Goal: Task Accomplishment & Management: Complete application form

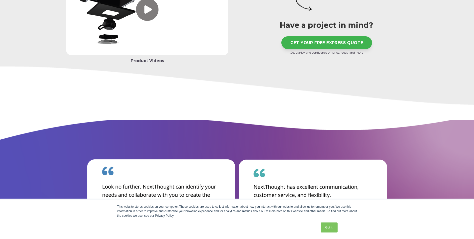
scroll to position [1750, 0]
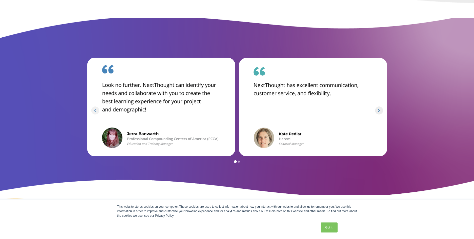
click at [380, 113] on icon "Next slide" at bounding box center [379, 110] width 5 height 5
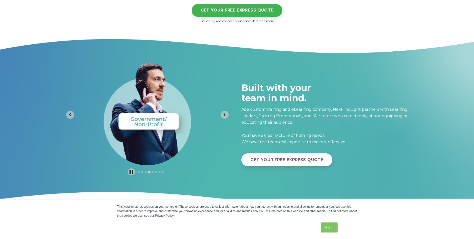
scroll to position [2050, 0]
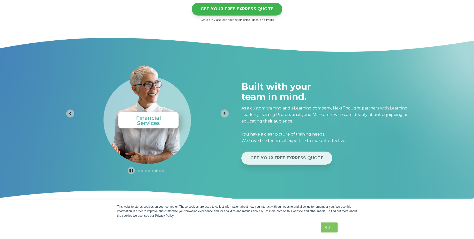
click at [250, 164] on link "GET YOUR FREE EXPRESS QUOTE" at bounding box center [287, 157] width 91 height 13
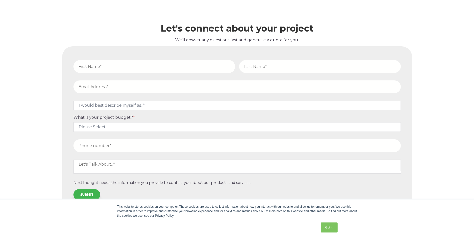
scroll to position [2299, 0]
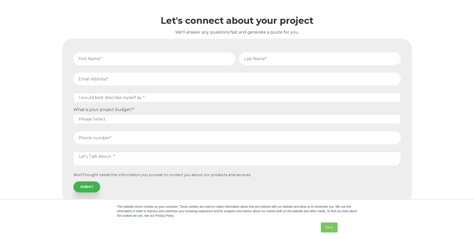
click at [102, 57] on input "text" at bounding box center [155, 58] width 162 height 13
click at [102, 121] on div "What is your project budget? * Please Select $5,000 - $15,000 $15,000 - $25,000…" at bounding box center [238, 115] width 332 height 17
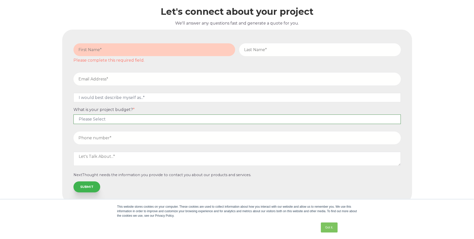
click at [94, 124] on select "Please Select $5,000 - $15,000 $15,000 - $25,000 $25,000 - $50,000 $50,000+" at bounding box center [238, 118] width 328 height 9
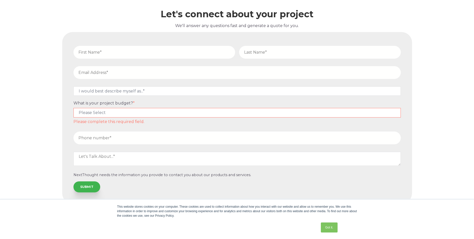
scroll to position [2305, 0]
click at [115, 51] on input "text" at bounding box center [155, 52] width 162 height 13
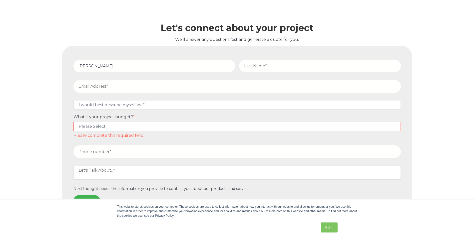
type input "[PERSON_NAME]"
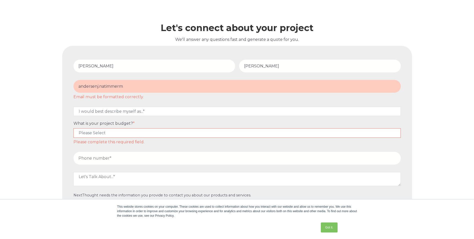
type input "[EMAIL_ADDRESS][DOMAIN_NAME]"
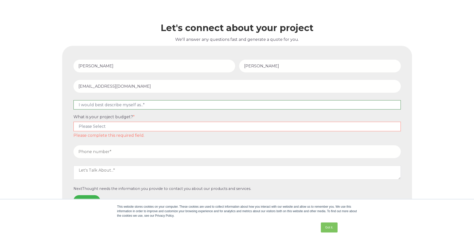
click at [99, 109] on select "I would best describe myself as...* Other I am an executive or owner of a compa…" at bounding box center [238, 104] width 328 height 9
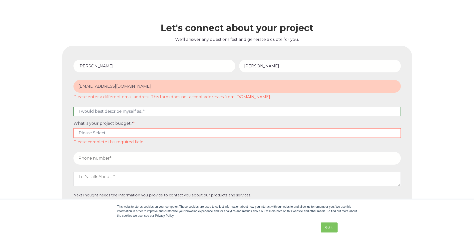
select select "persona_5"
click at [74, 116] on select "I would best describe myself as...* Other I am an executive or owner of a compa…" at bounding box center [238, 111] width 328 height 9
click at [86, 137] on select "Please Select $5,000 - $15,000 $15,000 - $25,000 $25,000 - $50,000 $50,000+" at bounding box center [238, 132] width 328 height 9
select select "$5,000 - $15,000"
click at [74, 137] on select "Please Select $5,000 - $15,000 $15,000 - $25,000 $25,000 - $50,000 $50,000+" at bounding box center [238, 132] width 328 height 9
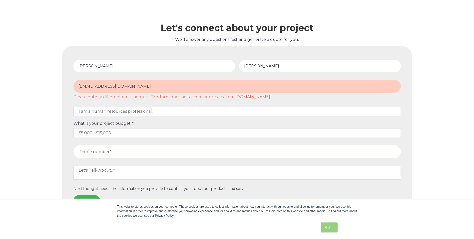
click at [334, 227] on link "Got it." at bounding box center [329, 227] width 17 height 10
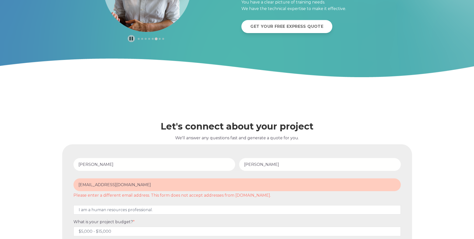
scroll to position [2155, 0]
